Goal: Transaction & Acquisition: Purchase product/service

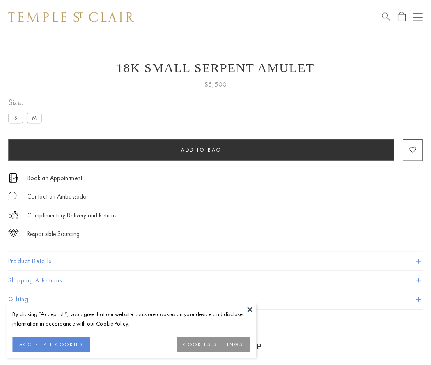
scroll to position [25, 0]
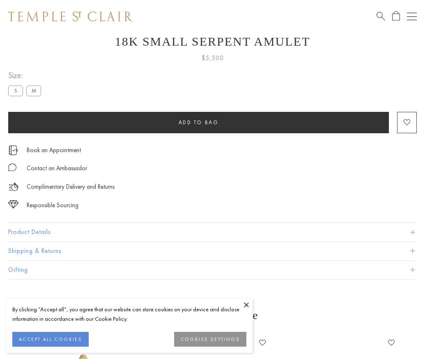
click at [198, 122] on span "Add to bag" at bounding box center [199, 122] width 40 height 7
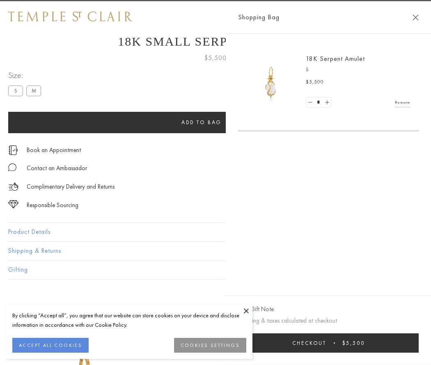
click at [369, 343] on button "Checkout $5,500" at bounding box center [328, 342] width 181 height 19
